Goal: Find contact information: Find contact information

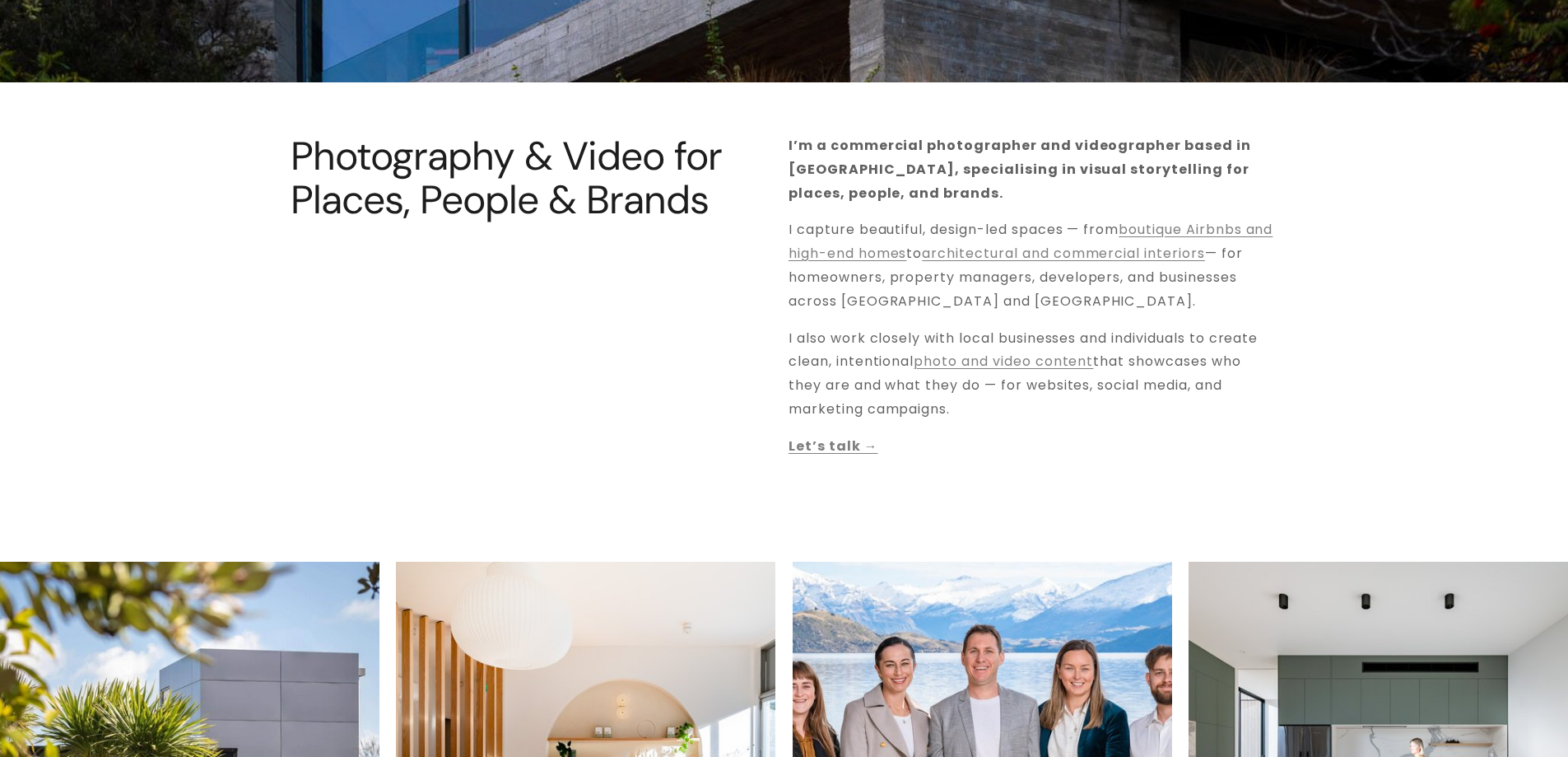
scroll to position [576, 0]
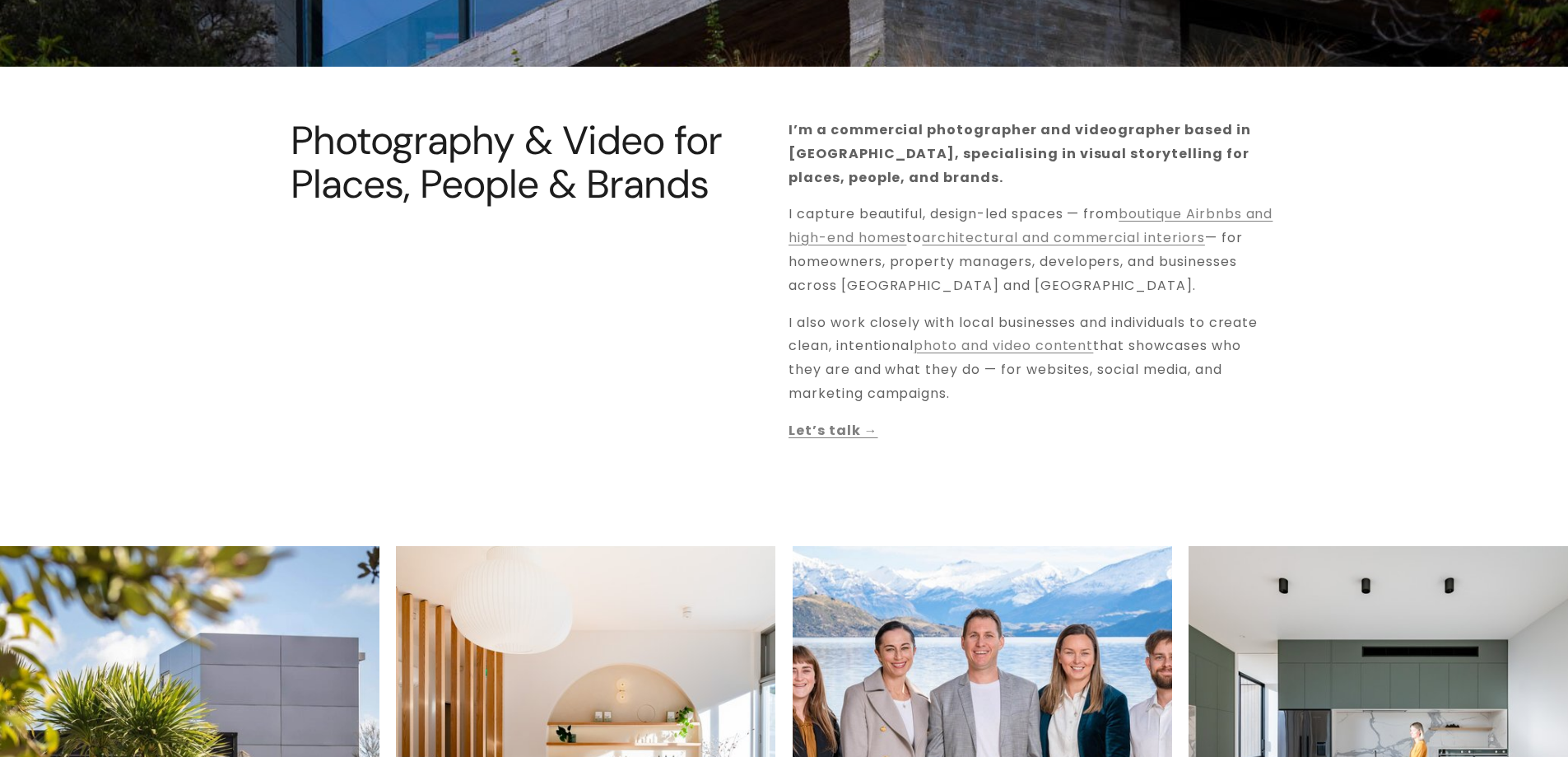
click at [850, 429] on strong "Let’s talk →" at bounding box center [833, 430] width 90 height 19
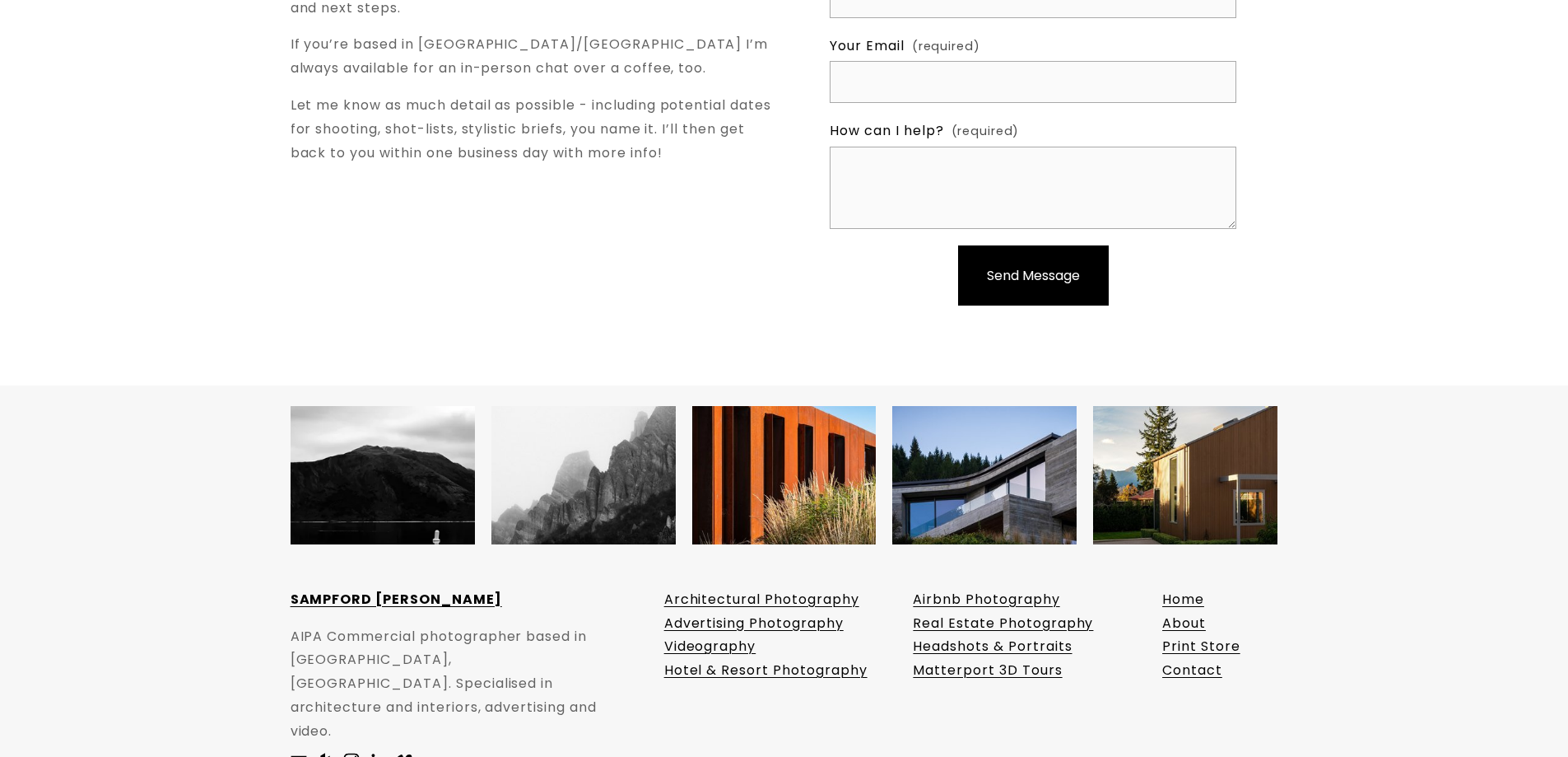
scroll to position [6184, 0]
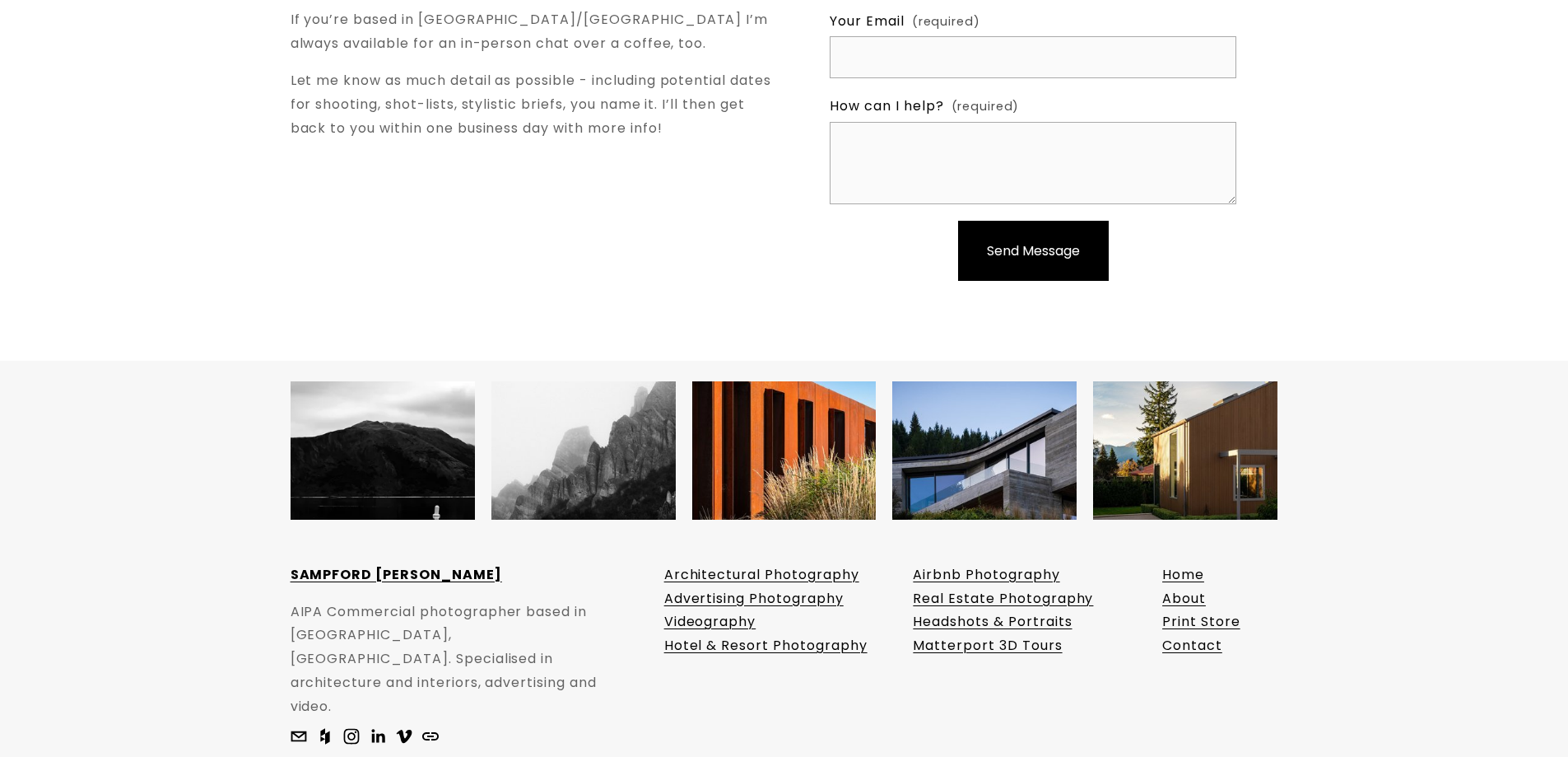
click at [934, 610] on link "Headshots & Portraits" at bounding box center [993, 622] width 159 height 24
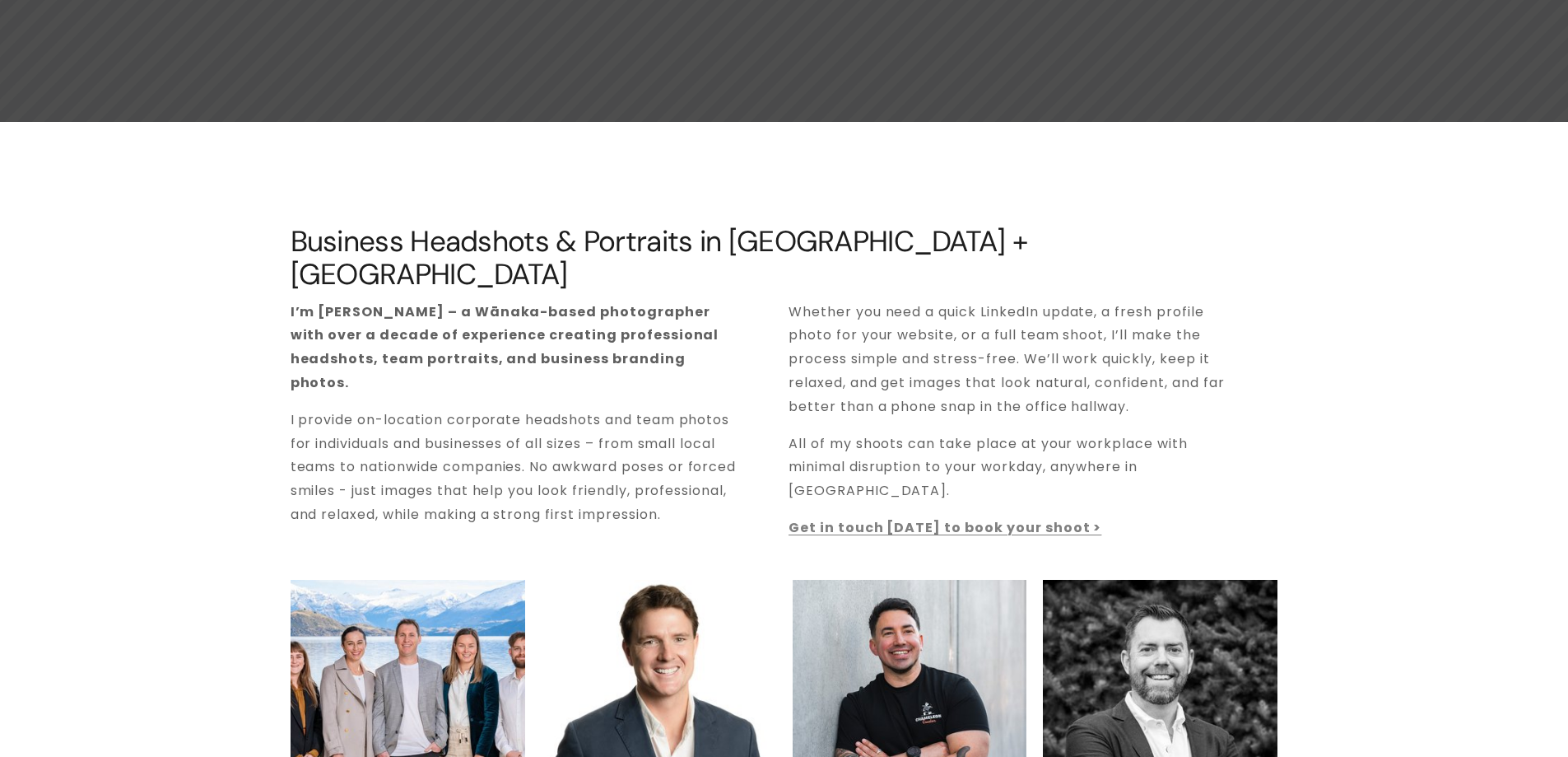
scroll to position [330, 0]
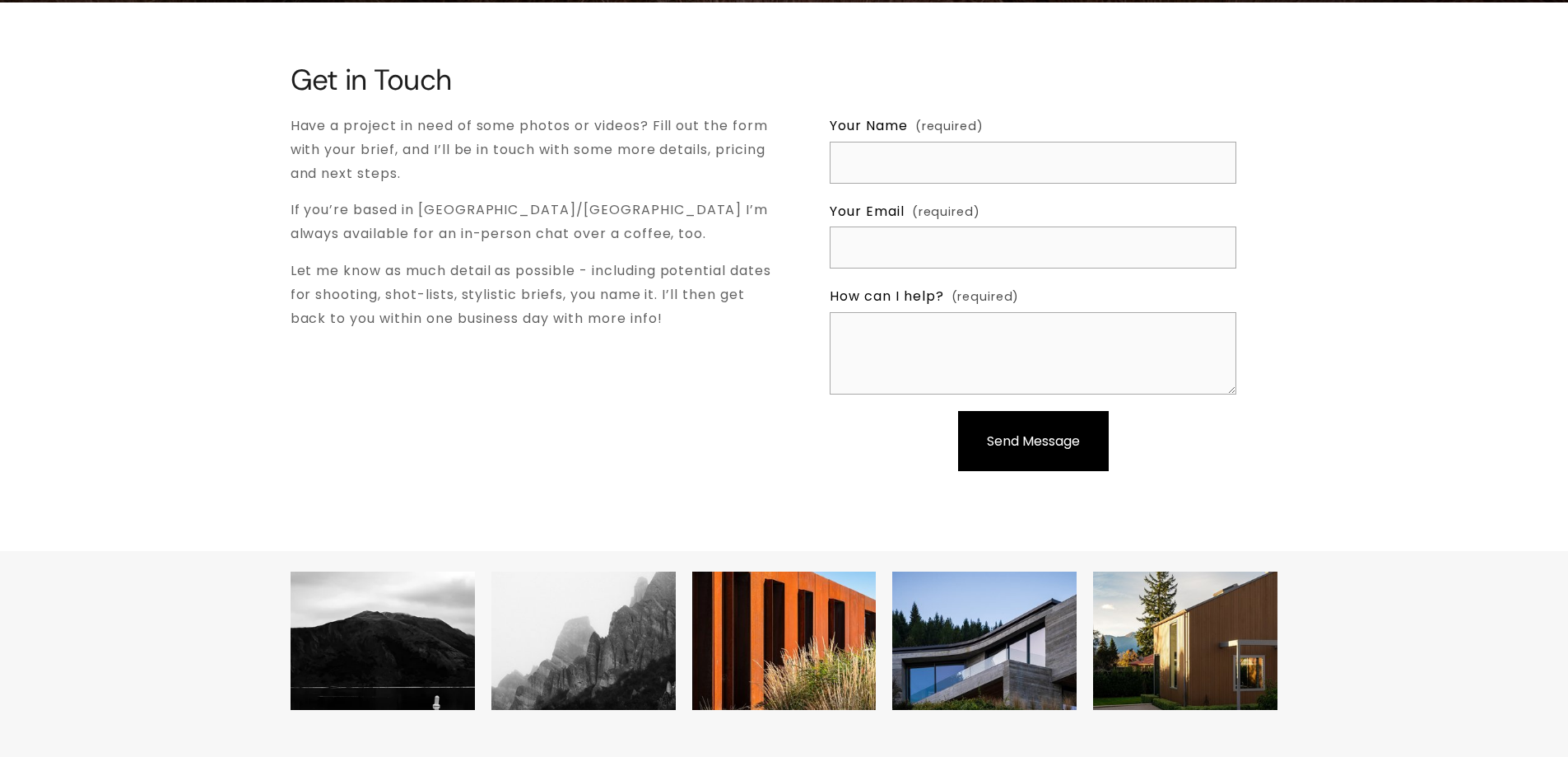
scroll to position [5938, 0]
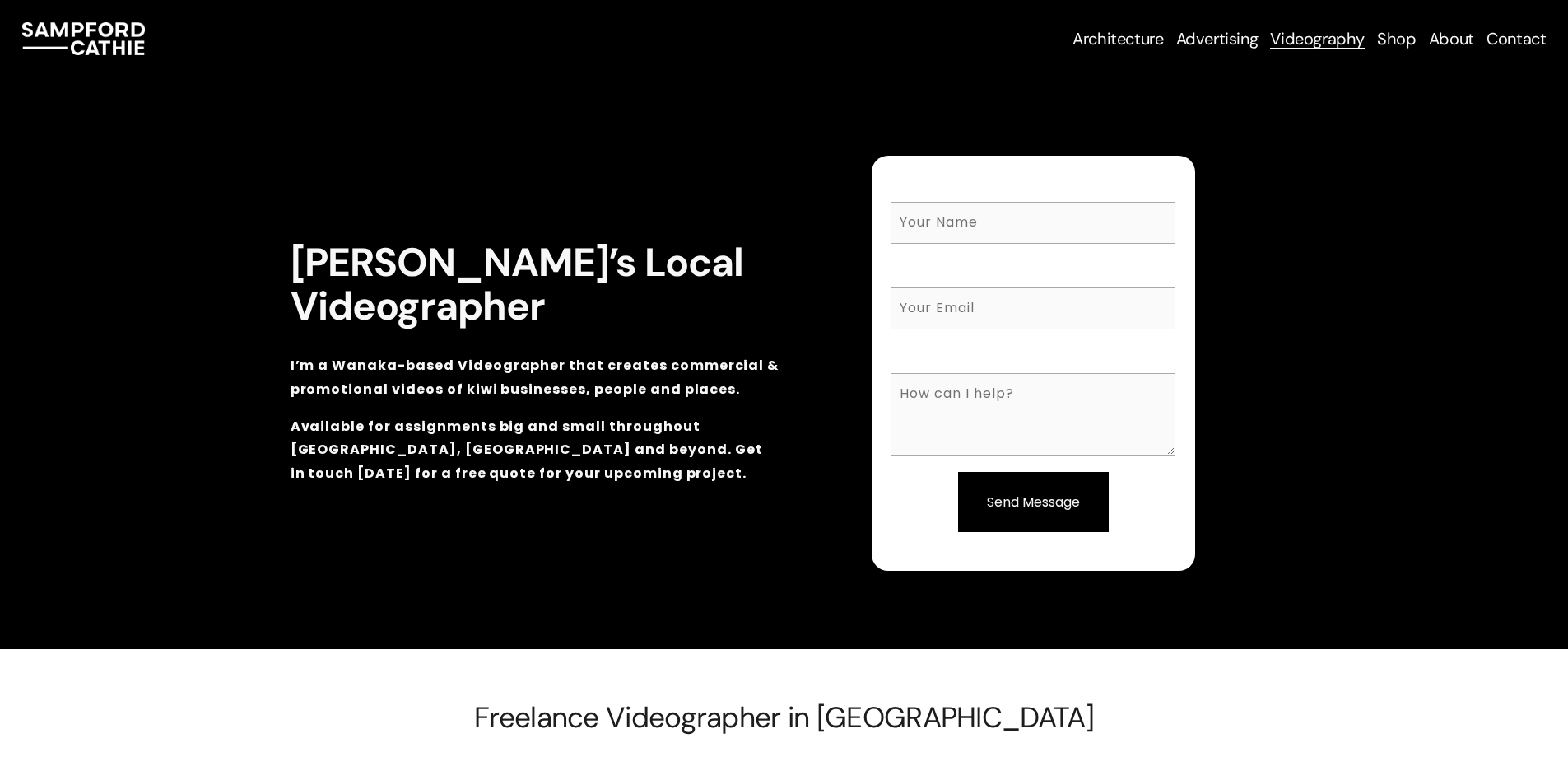
click at [1302, 38] on link "Videography" at bounding box center [1317, 38] width 94 height 23
